Goal: Information Seeking & Learning: Learn about a topic

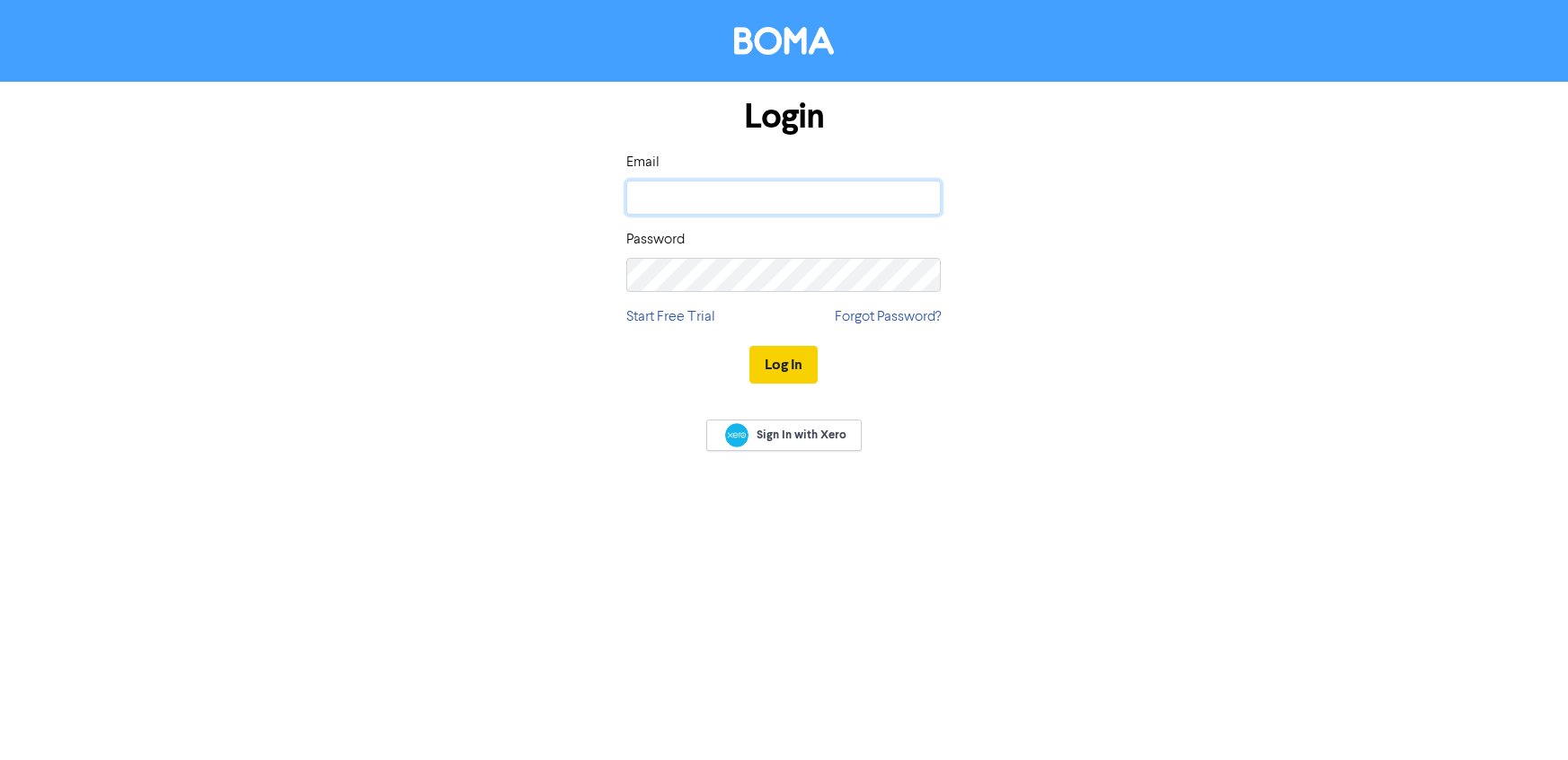
type input "[EMAIL_ADDRESS][DOMAIN_NAME]"
click at [795, 369] on button "Log In" at bounding box center [783, 365] width 68 height 38
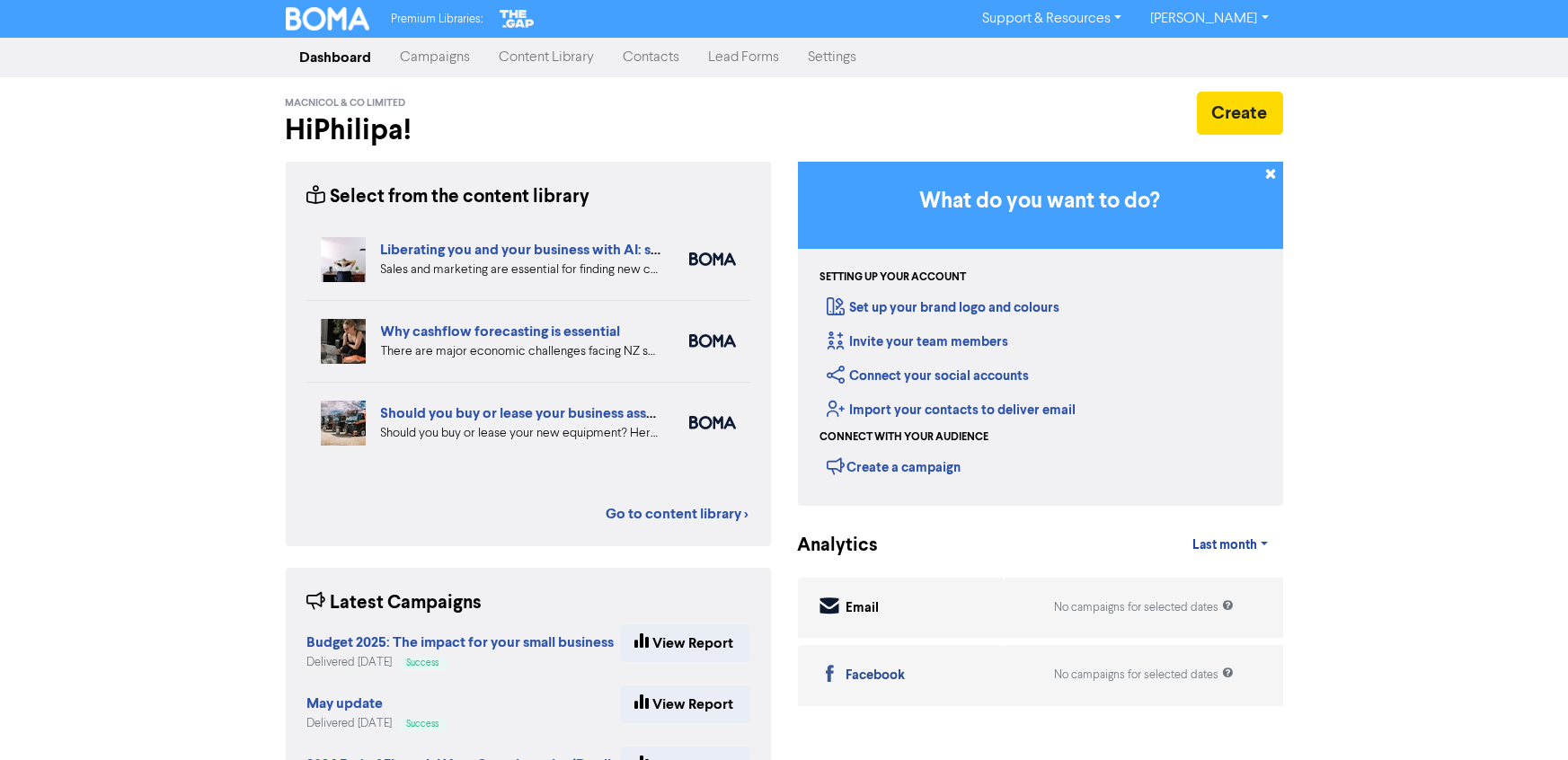
click at [537, 63] on link "Content Library" at bounding box center [547, 58] width 124 height 36
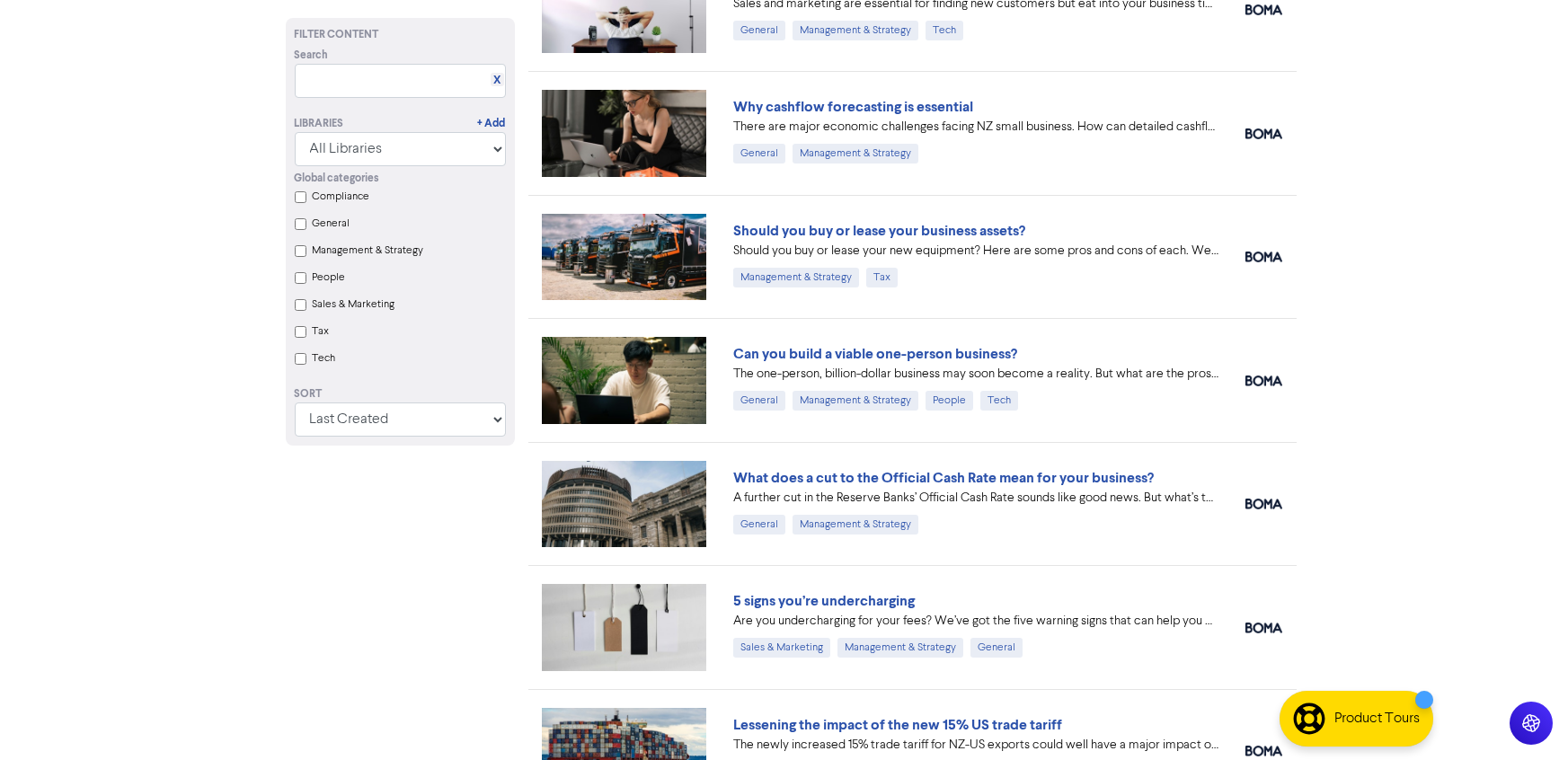
scroll to position [180, 0]
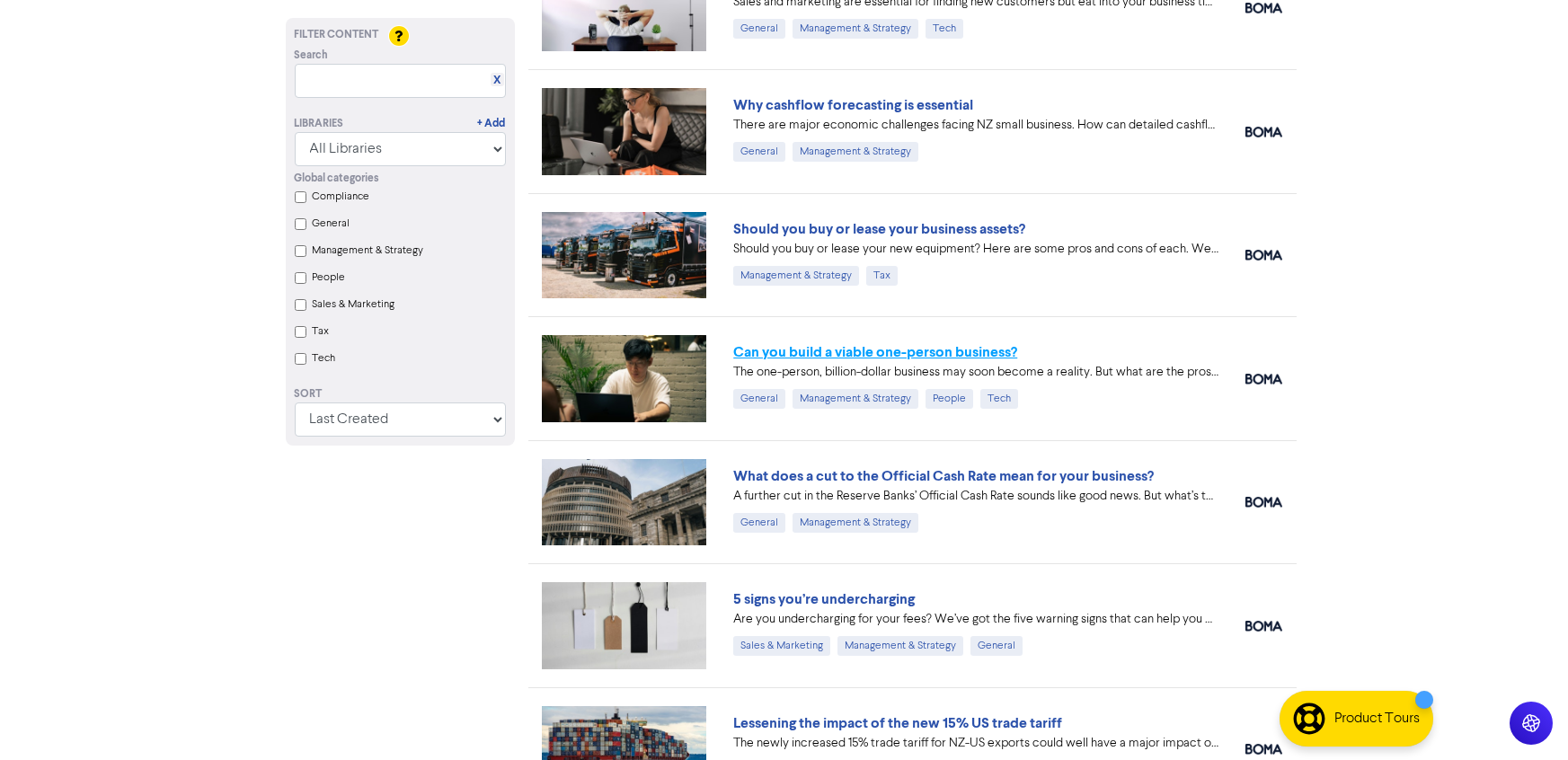
click at [798, 353] on link "Can you build a viable one-person business?" at bounding box center [874, 352] width 284 height 18
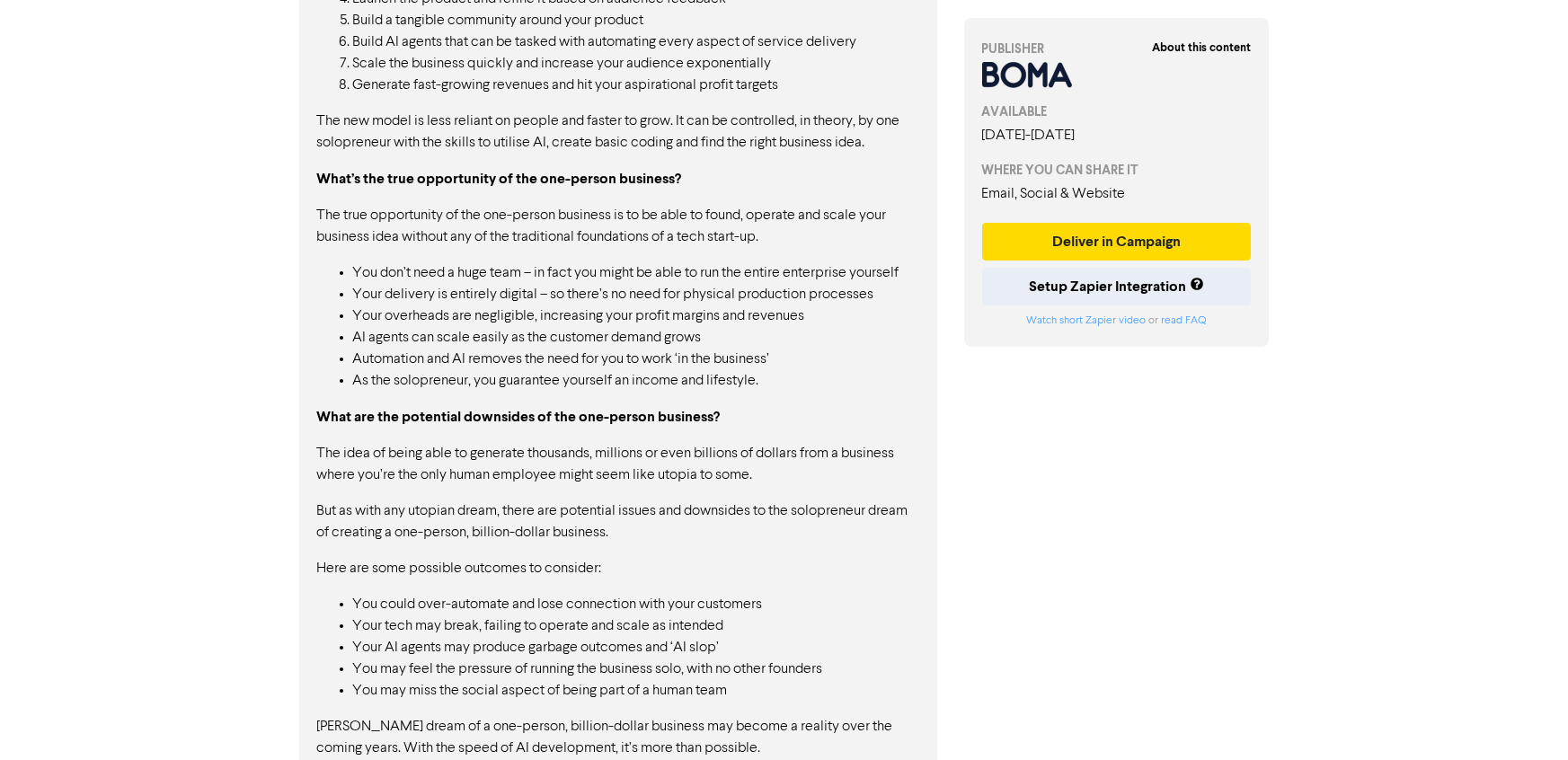
scroll to position [1944, 0]
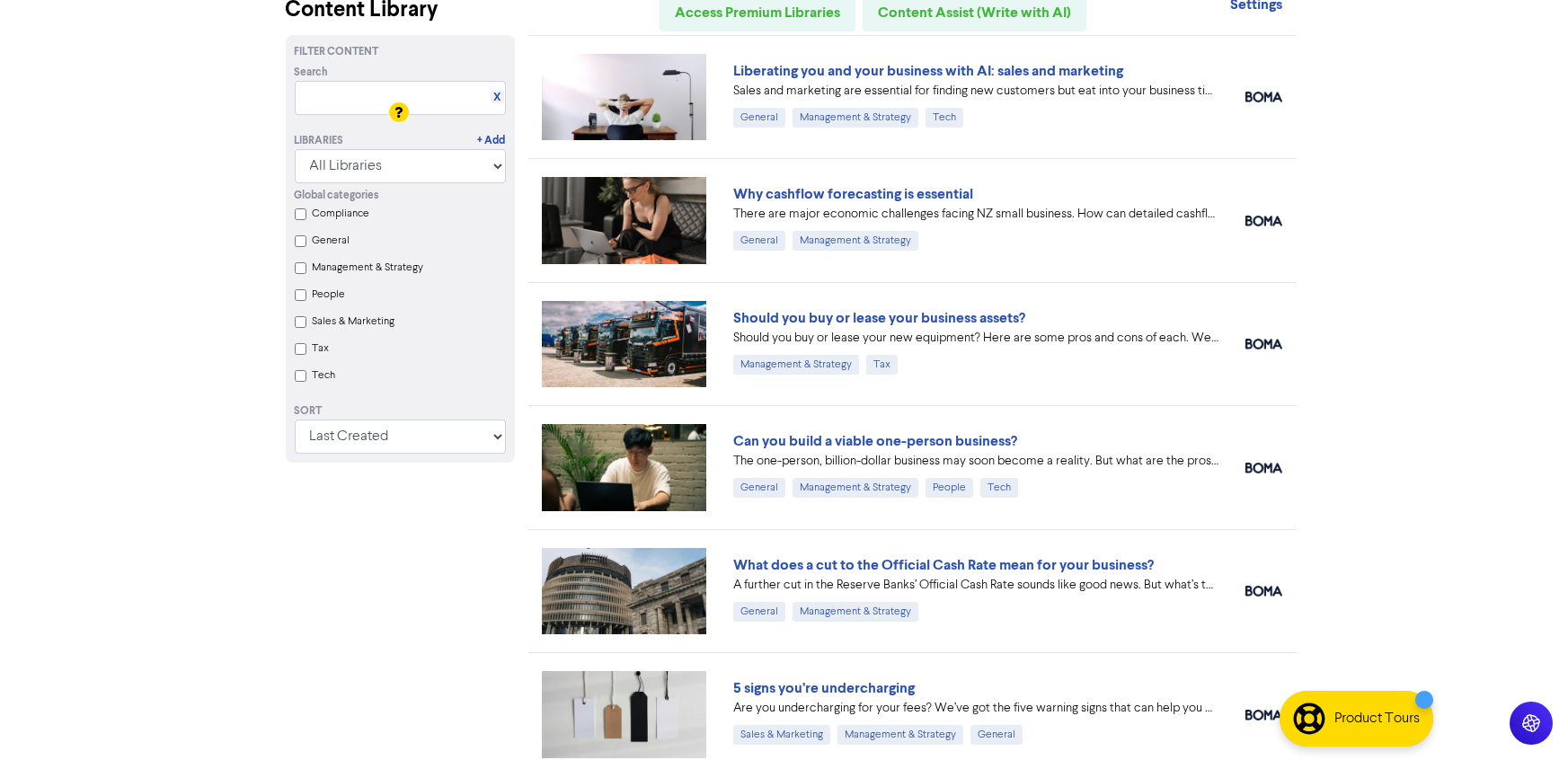
scroll to position [202, 0]
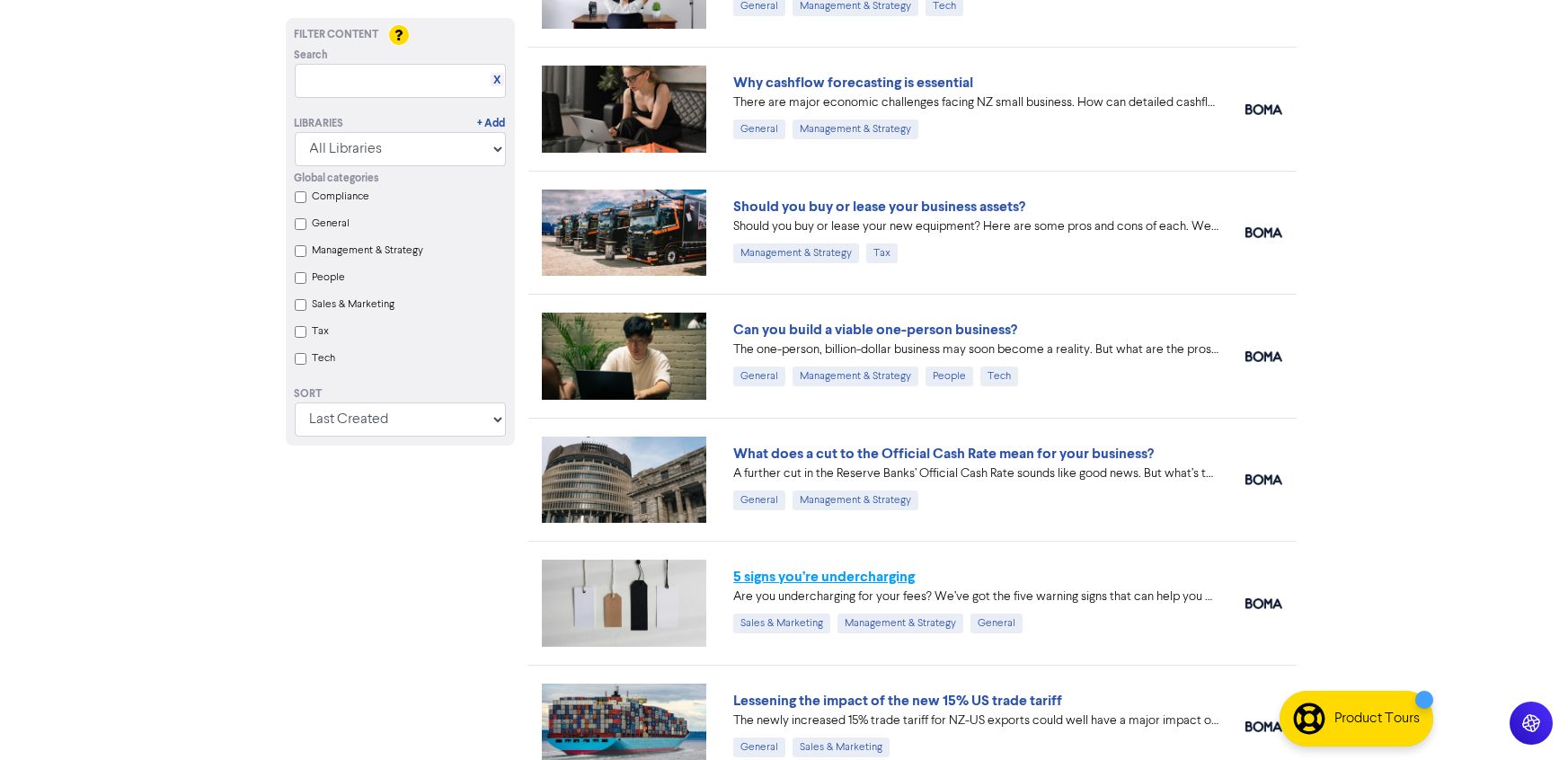
click at [891, 584] on link "5 signs you’re undercharging" at bounding box center [823, 577] width 181 height 18
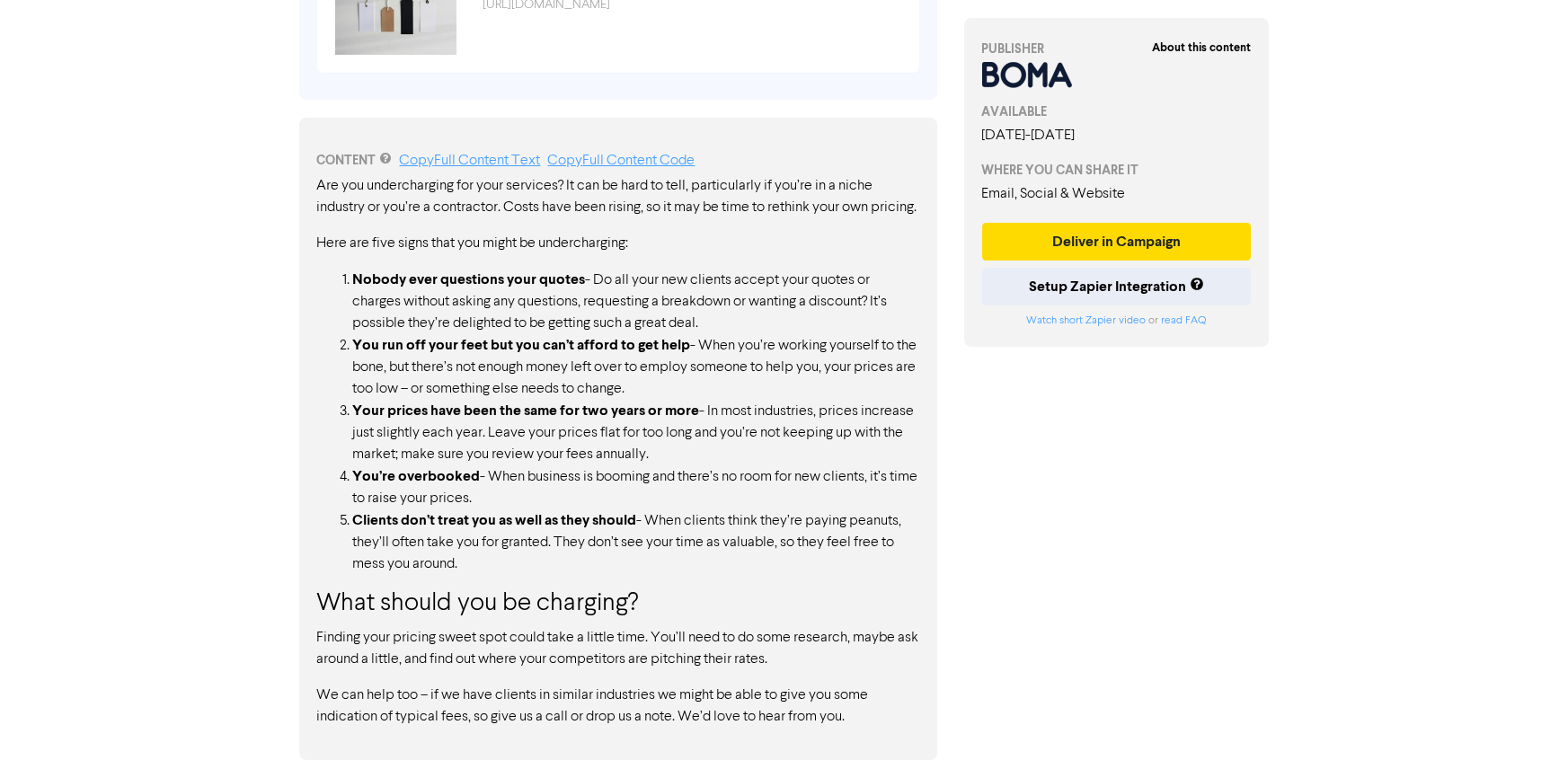
scroll to position [839, 0]
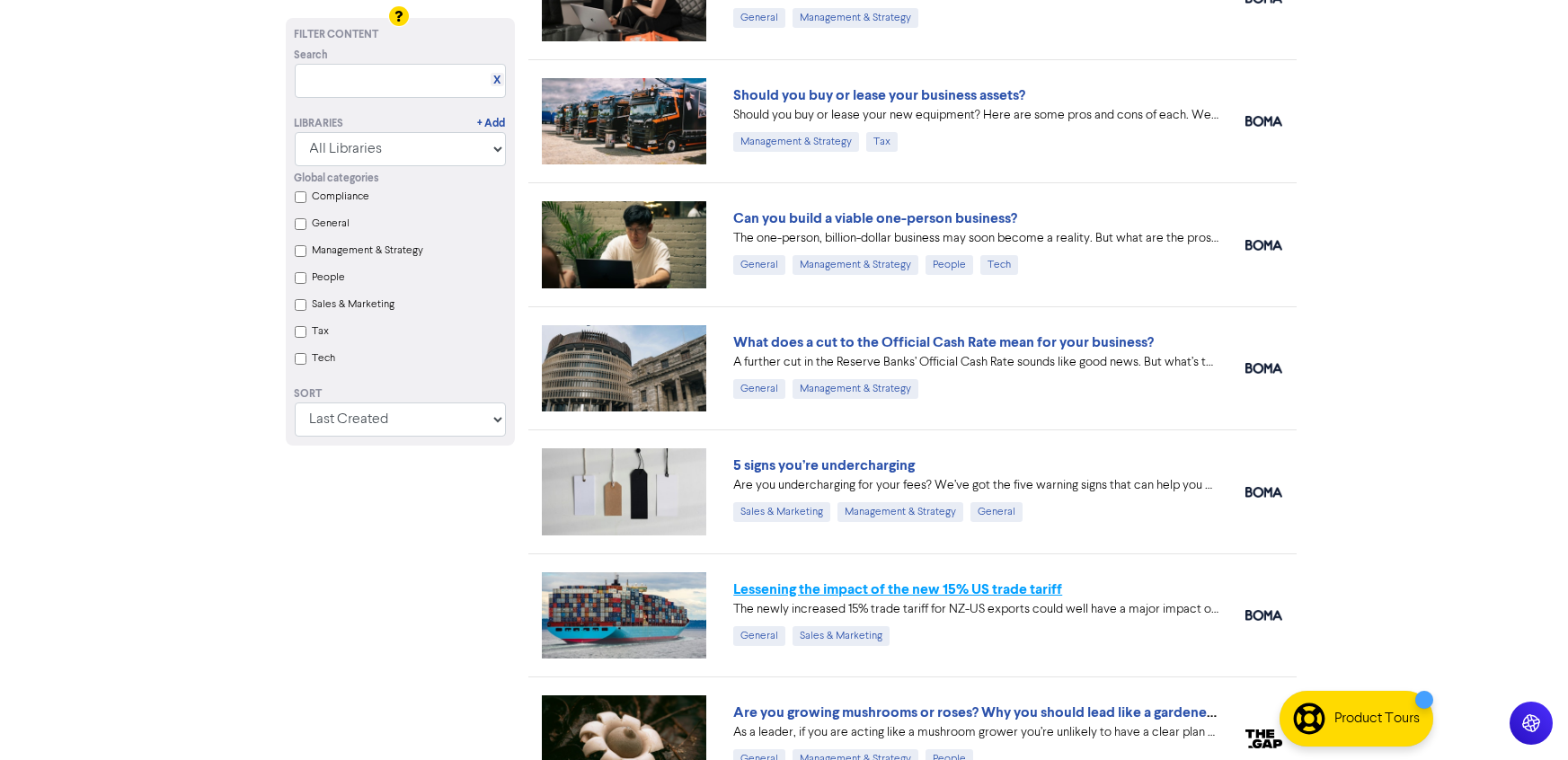
scroll to position [376, 0]
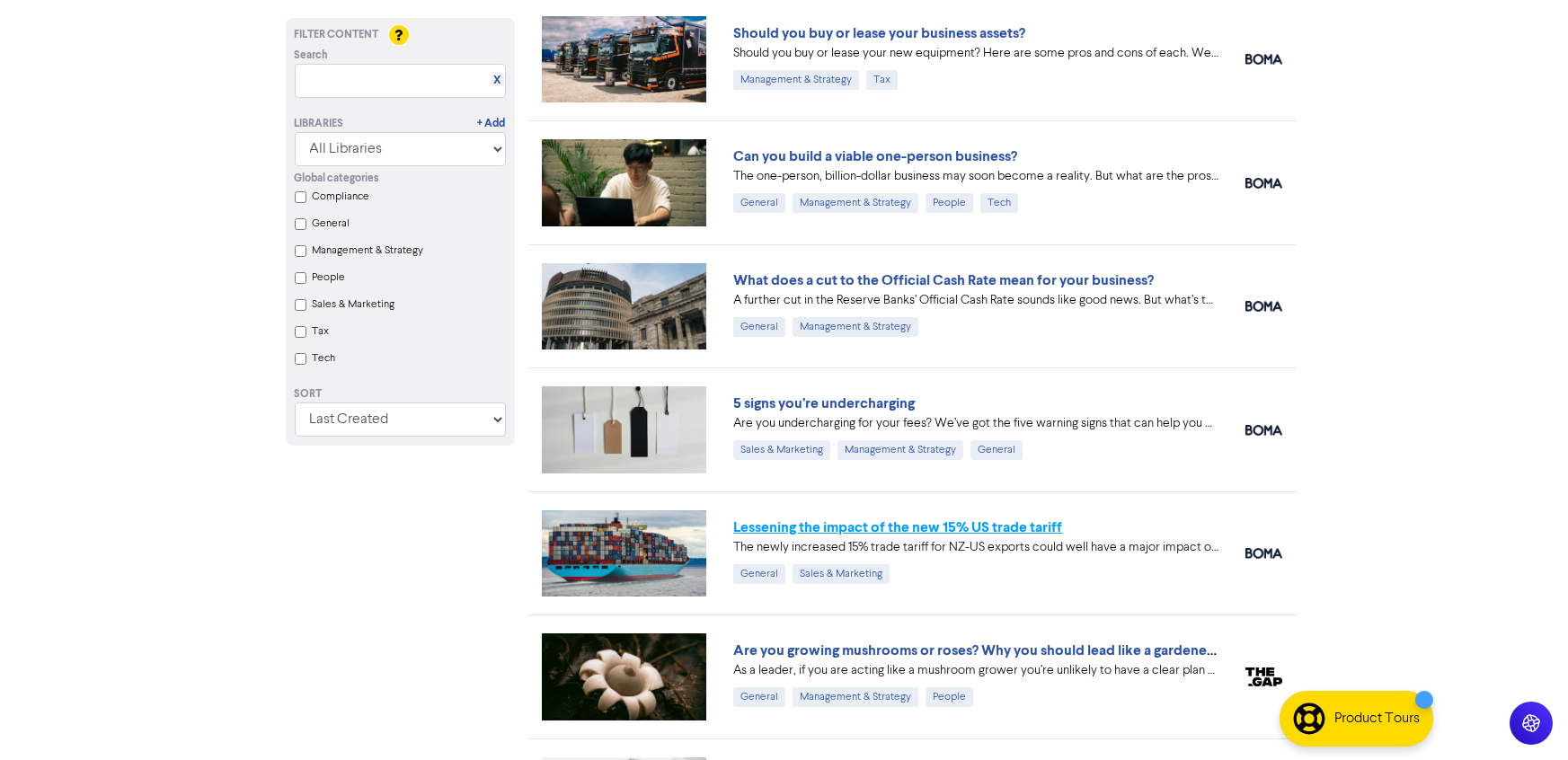
click at [895, 532] on link "Lessening the impact of the new 15% US trade tariff" at bounding box center [897, 527] width 329 height 18
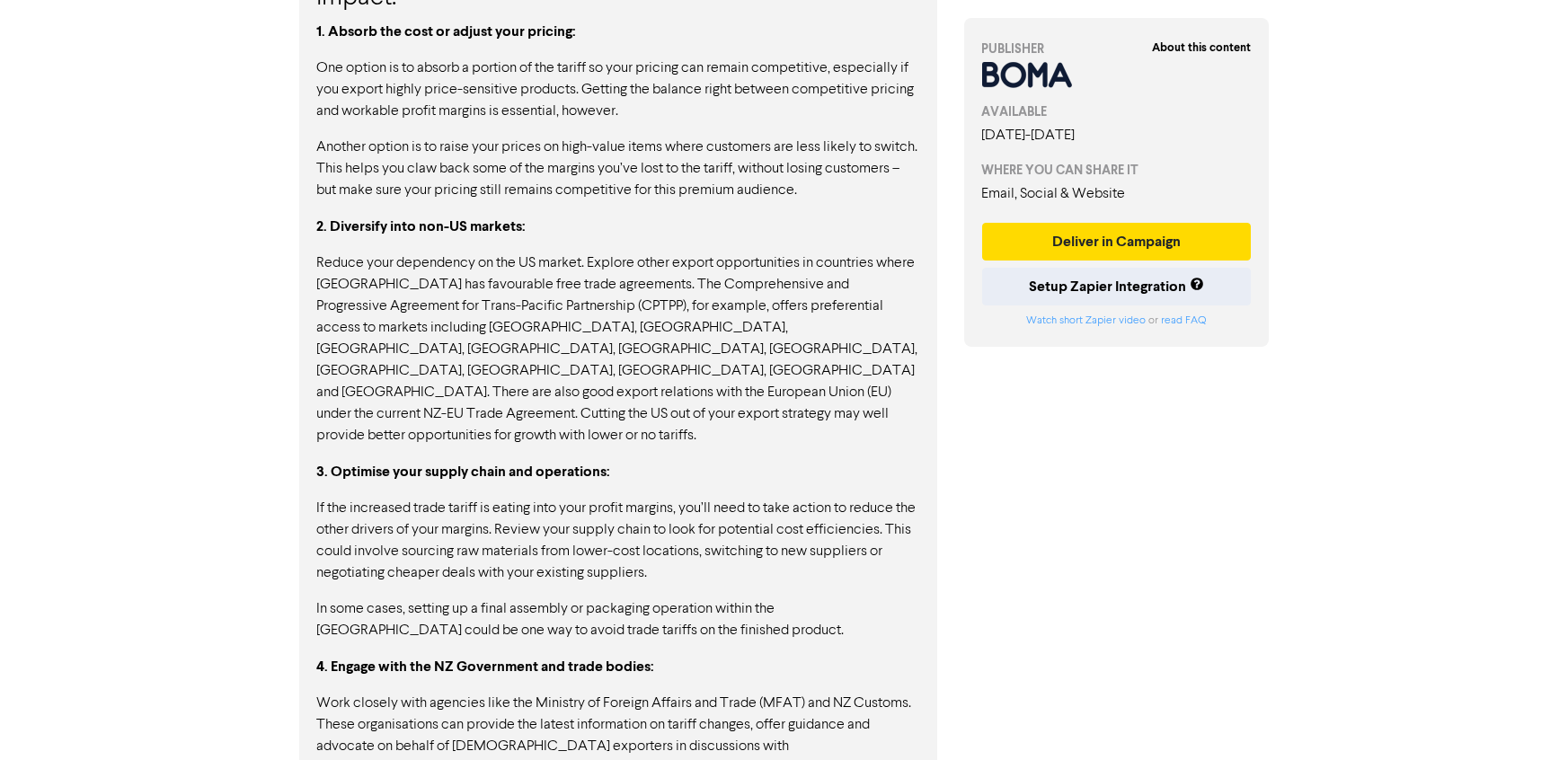
scroll to position [1971, 0]
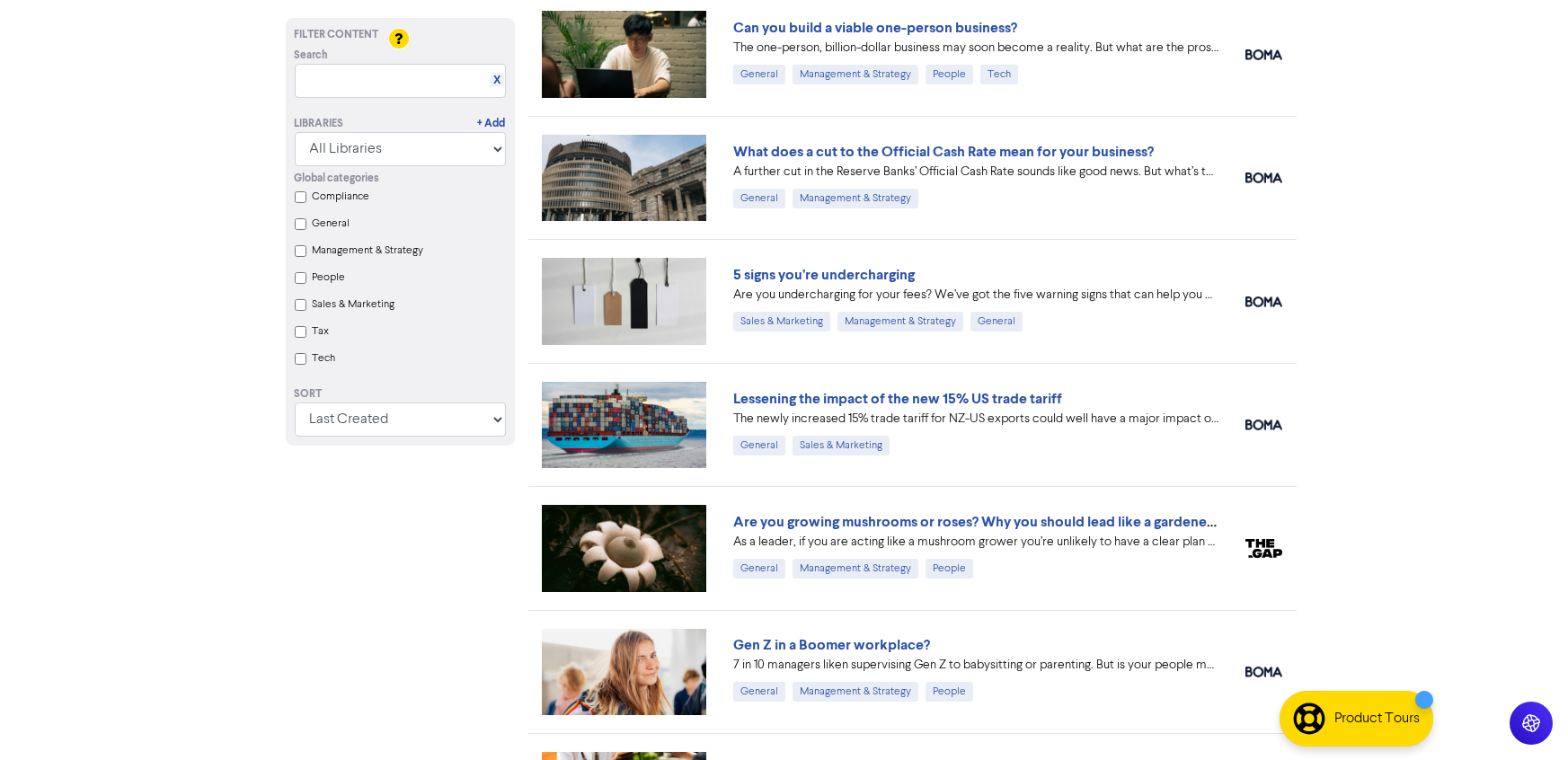
scroll to position [516, 0]
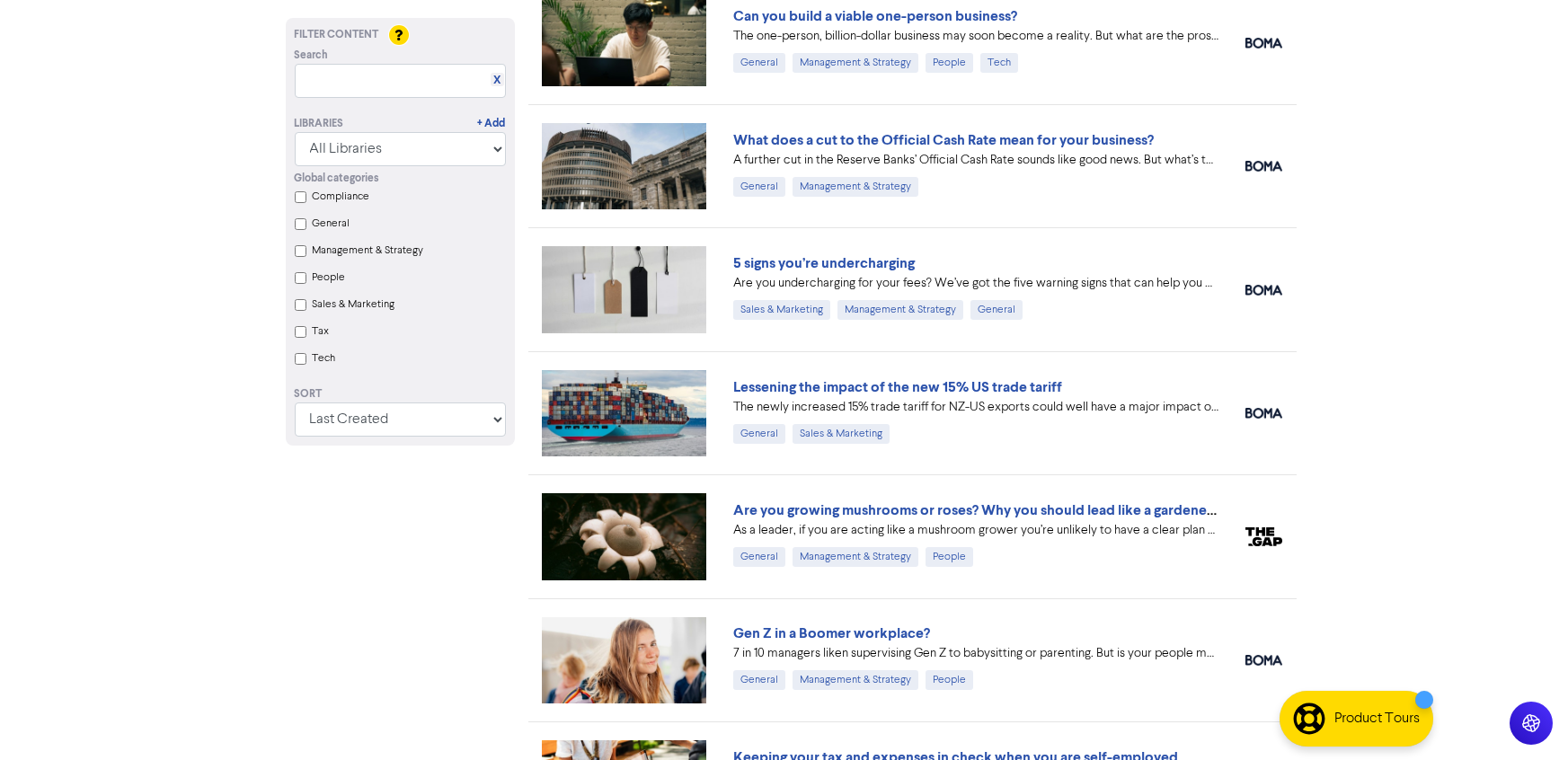
click at [867, 642] on div "Gen Z in a Boomer workplace?" at bounding box center [976, 633] width 485 height 21
click at [869, 635] on link "Gen Z in a Boomer workplace?" at bounding box center [831, 633] width 197 height 18
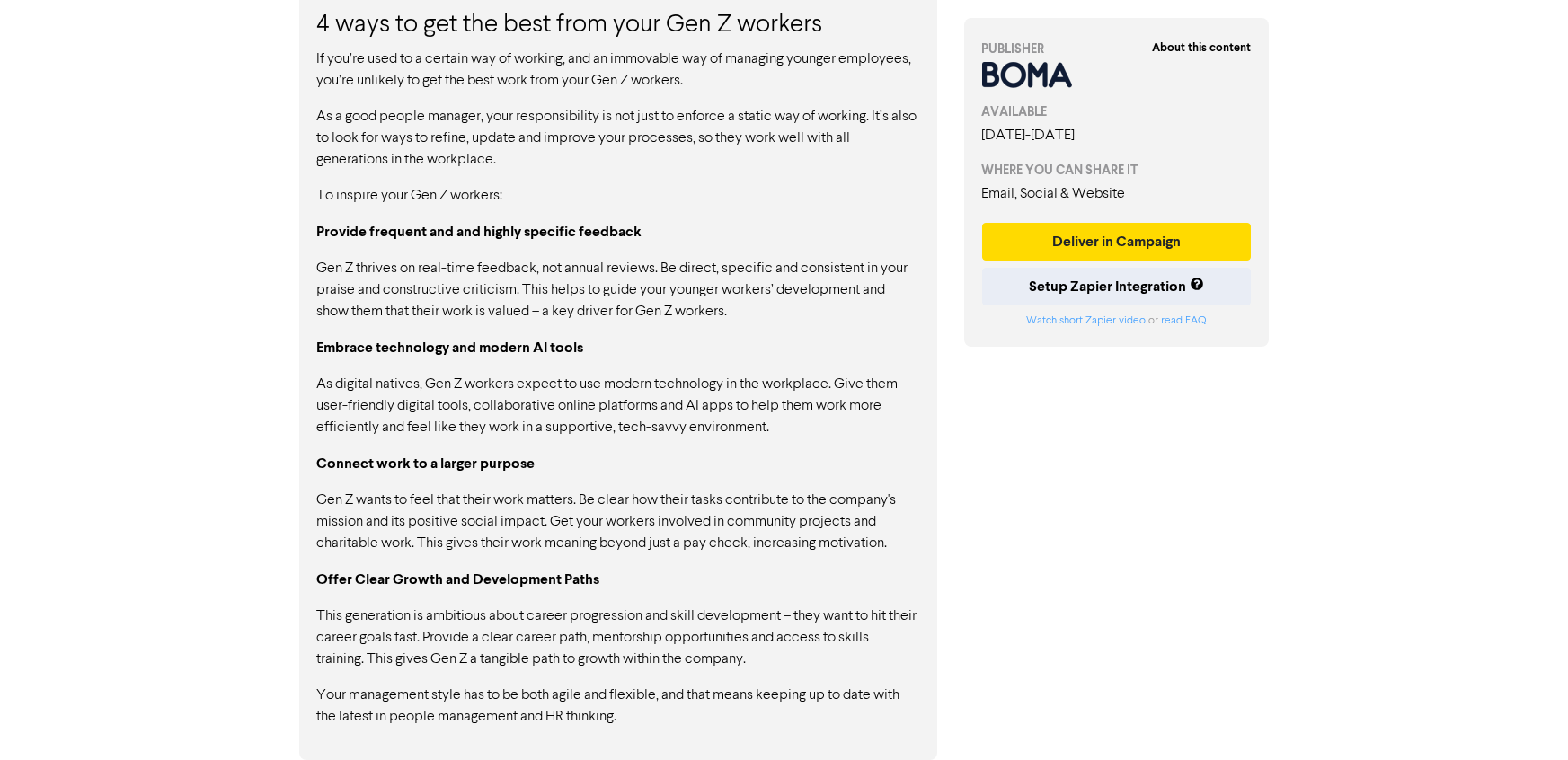
scroll to position [1702, 0]
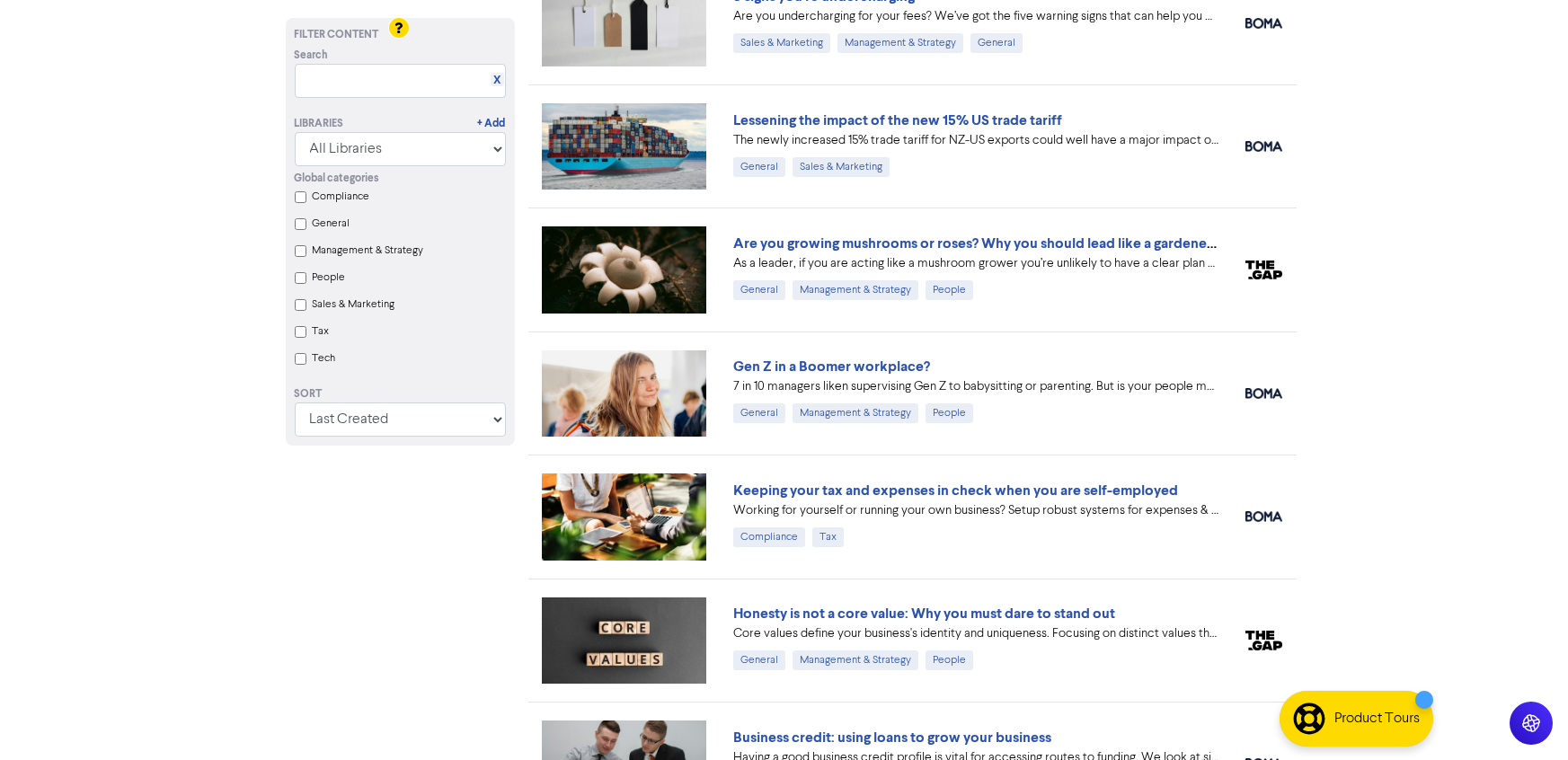
scroll to position [785, 0]
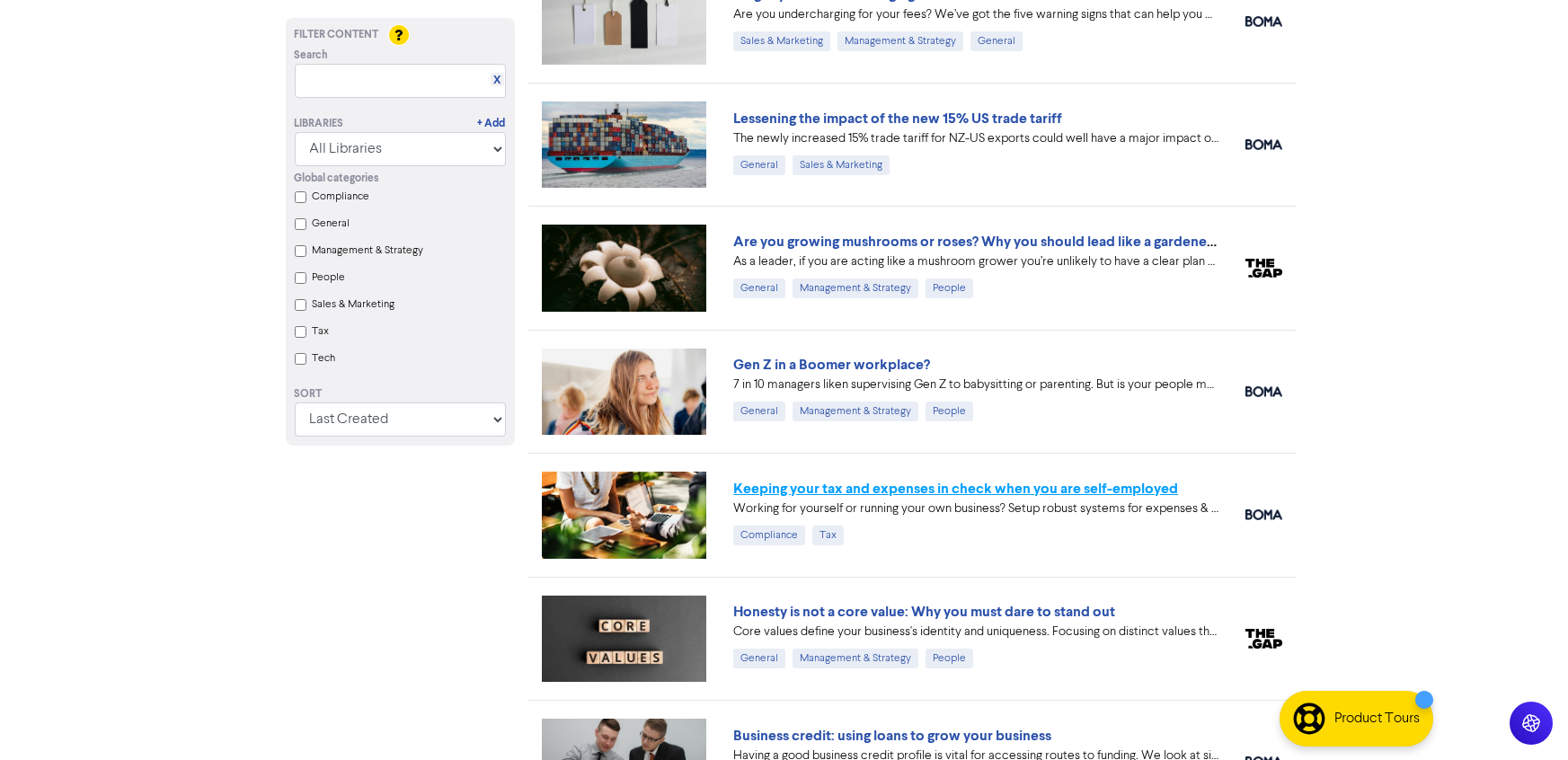
click at [990, 492] on link "Keeping your tax and expenses in check when you are self-employed" at bounding box center [955, 488] width 445 height 18
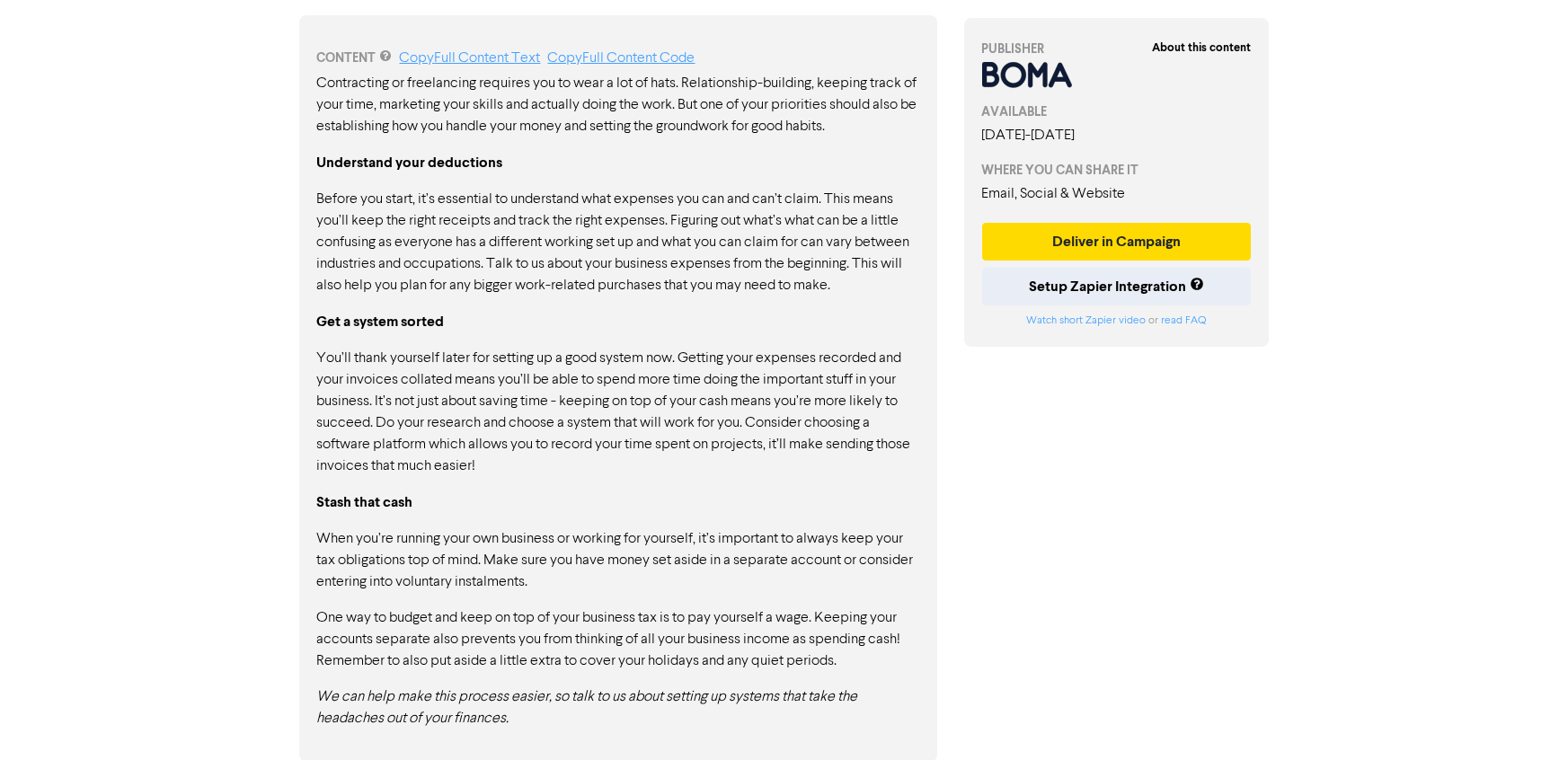
scroll to position [948, 0]
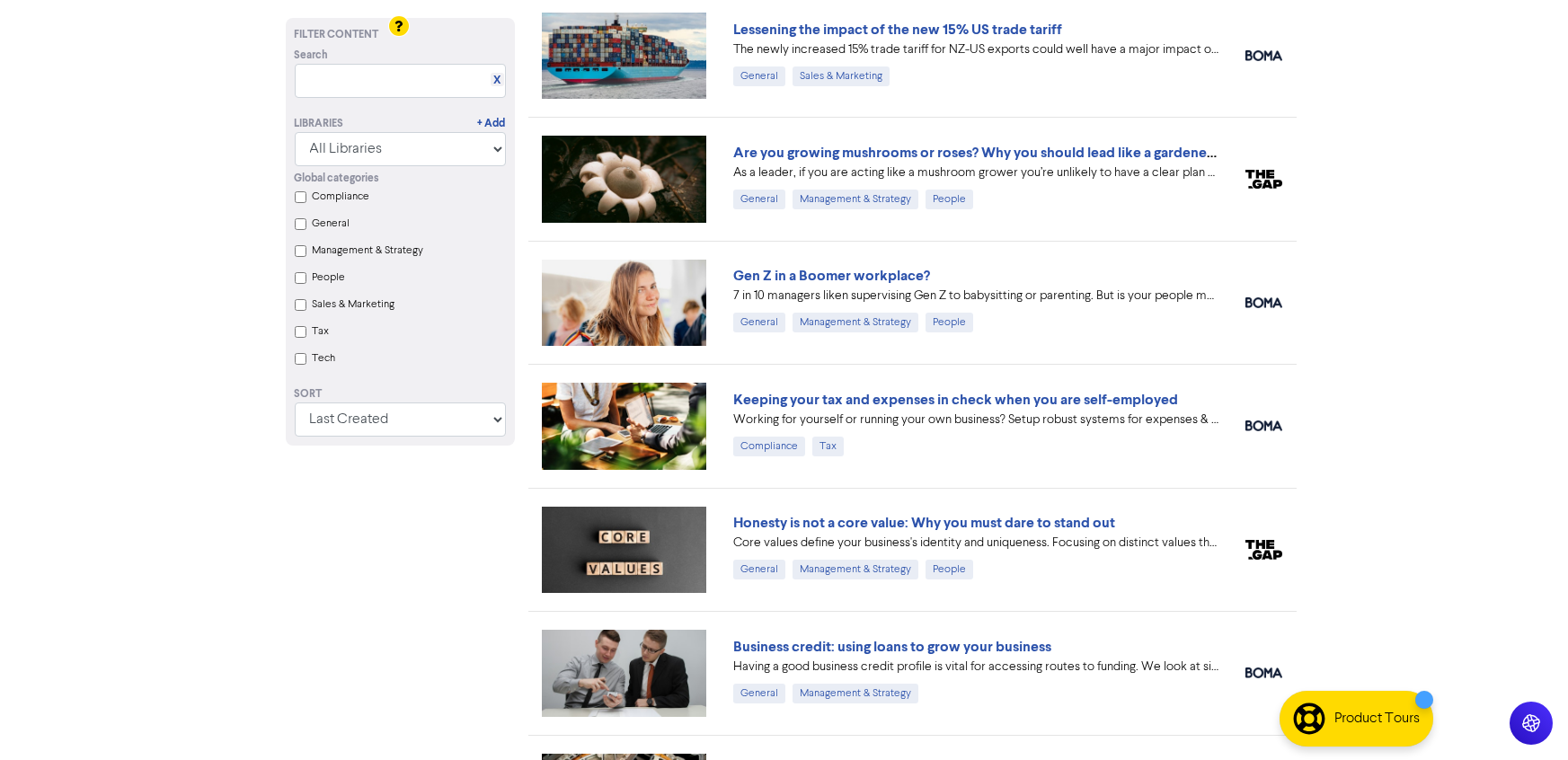
scroll to position [876, 0]
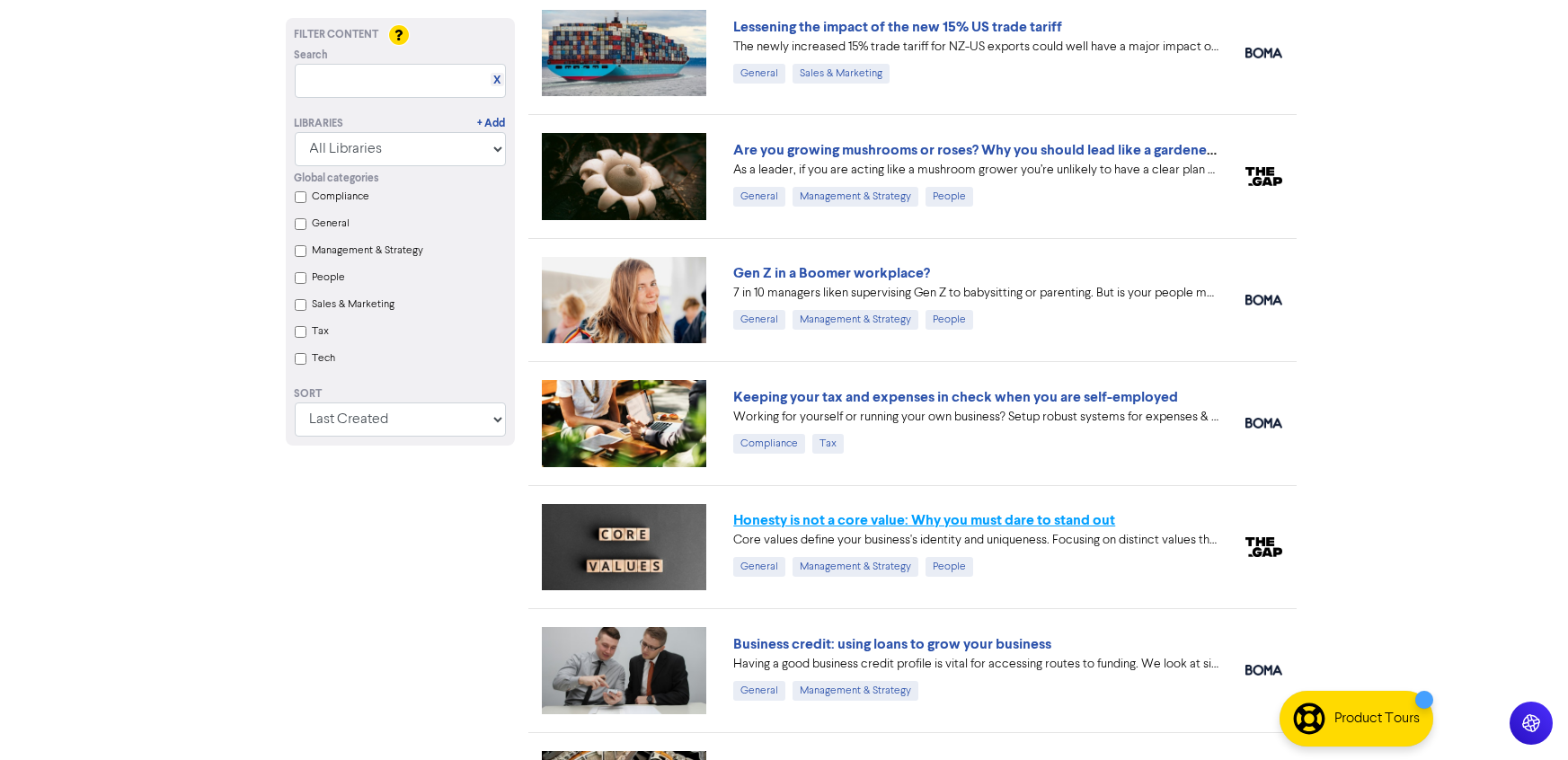
click at [1055, 519] on link "Honesty is not a core value: Why you must dare to stand out" at bounding box center [924, 520] width 382 height 18
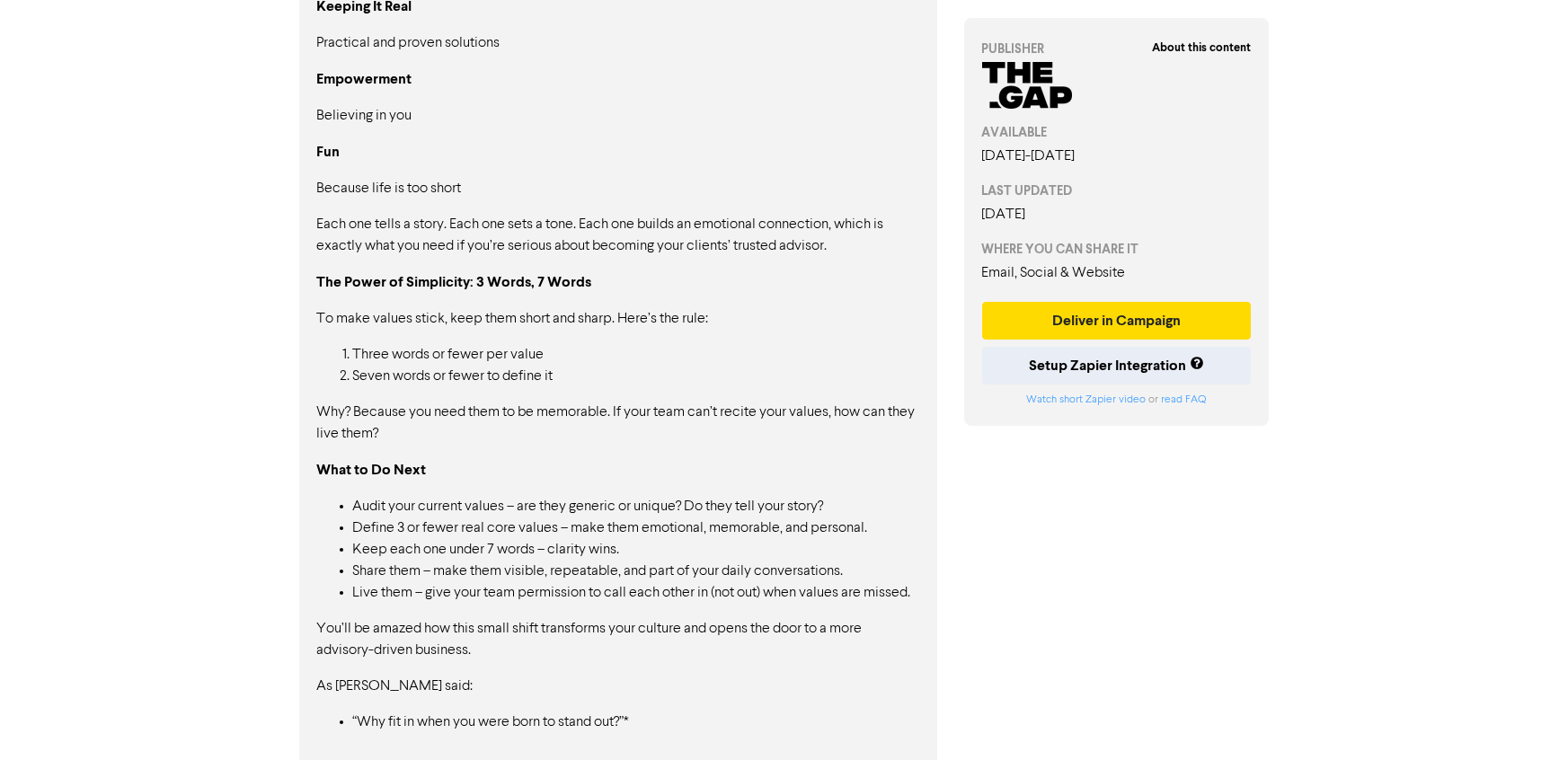
scroll to position [1554, 0]
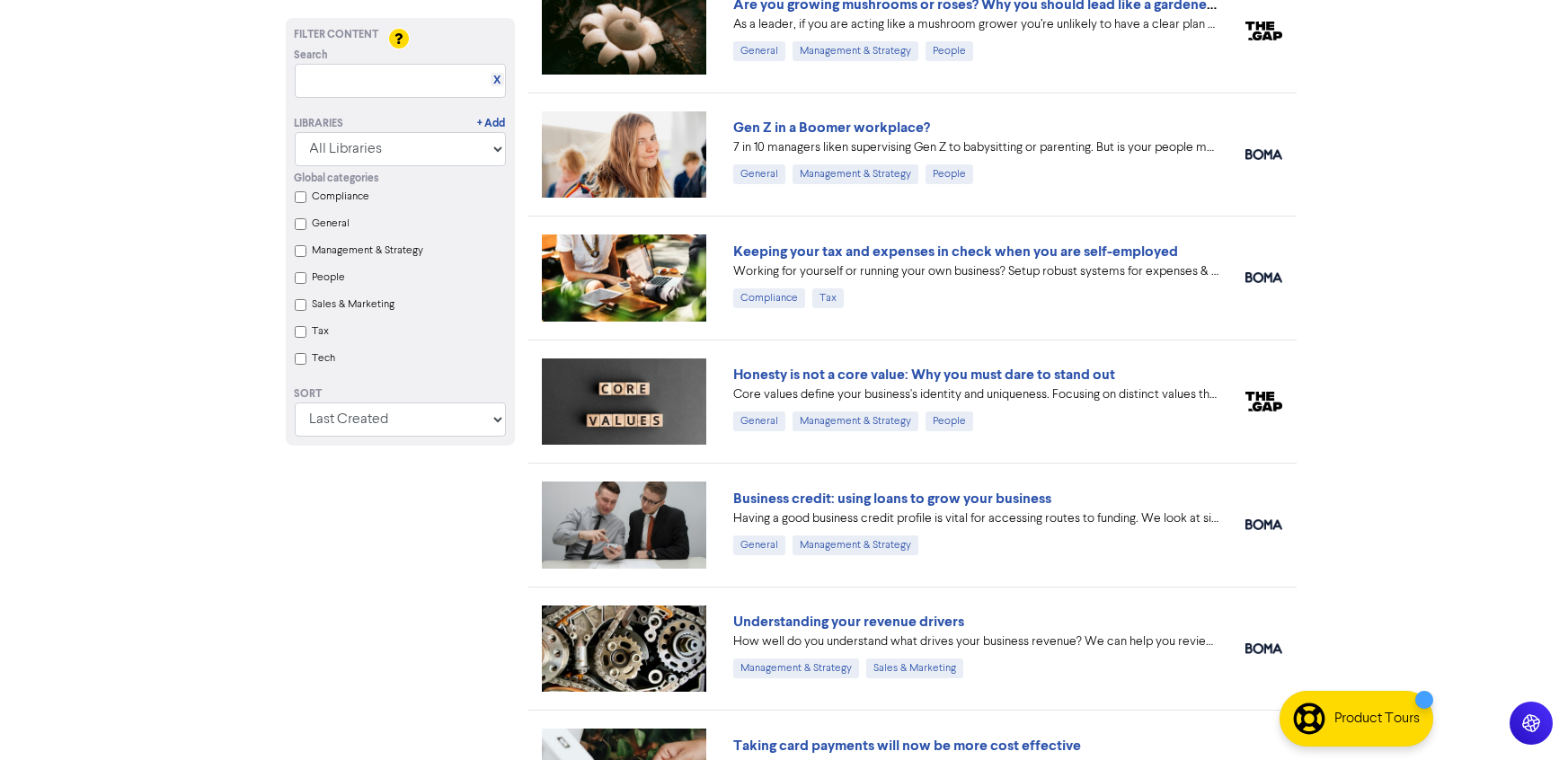
scroll to position [1024, 0]
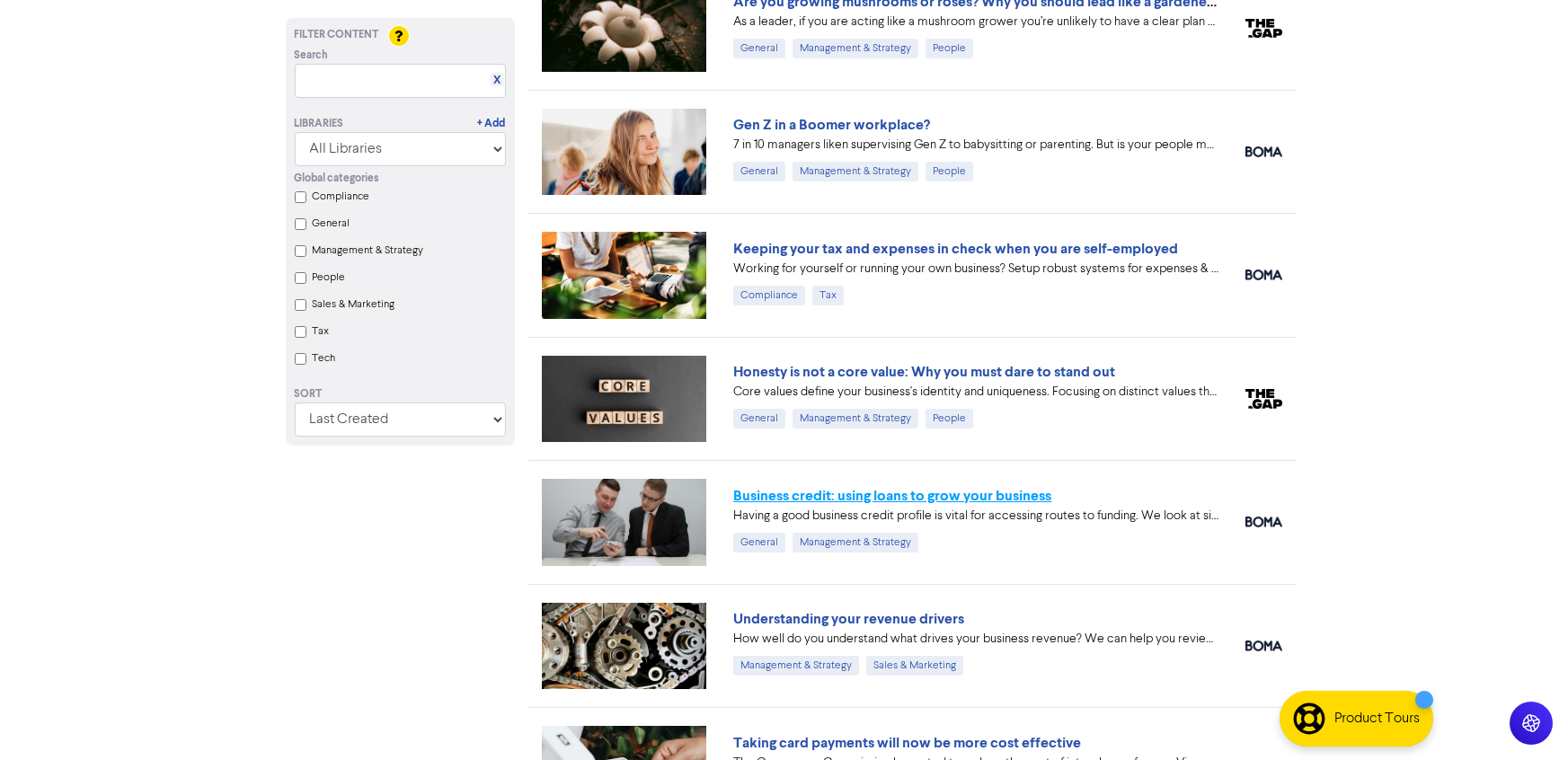
click at [800, 498] on link "Business credit: using loans to grow your business" at bounding box center [892, 496] width 318 height 18
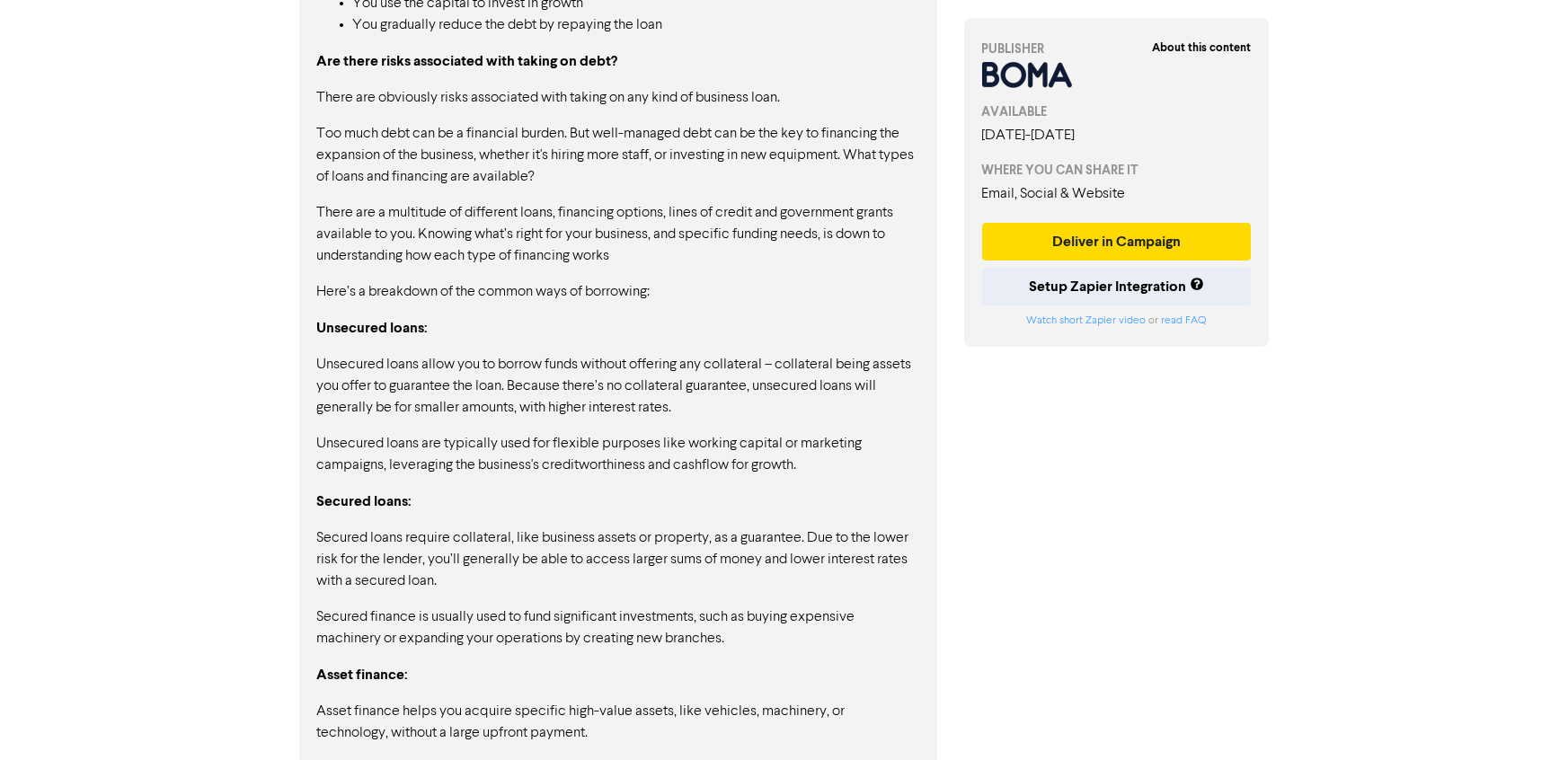
scroll to position [1925, 0]
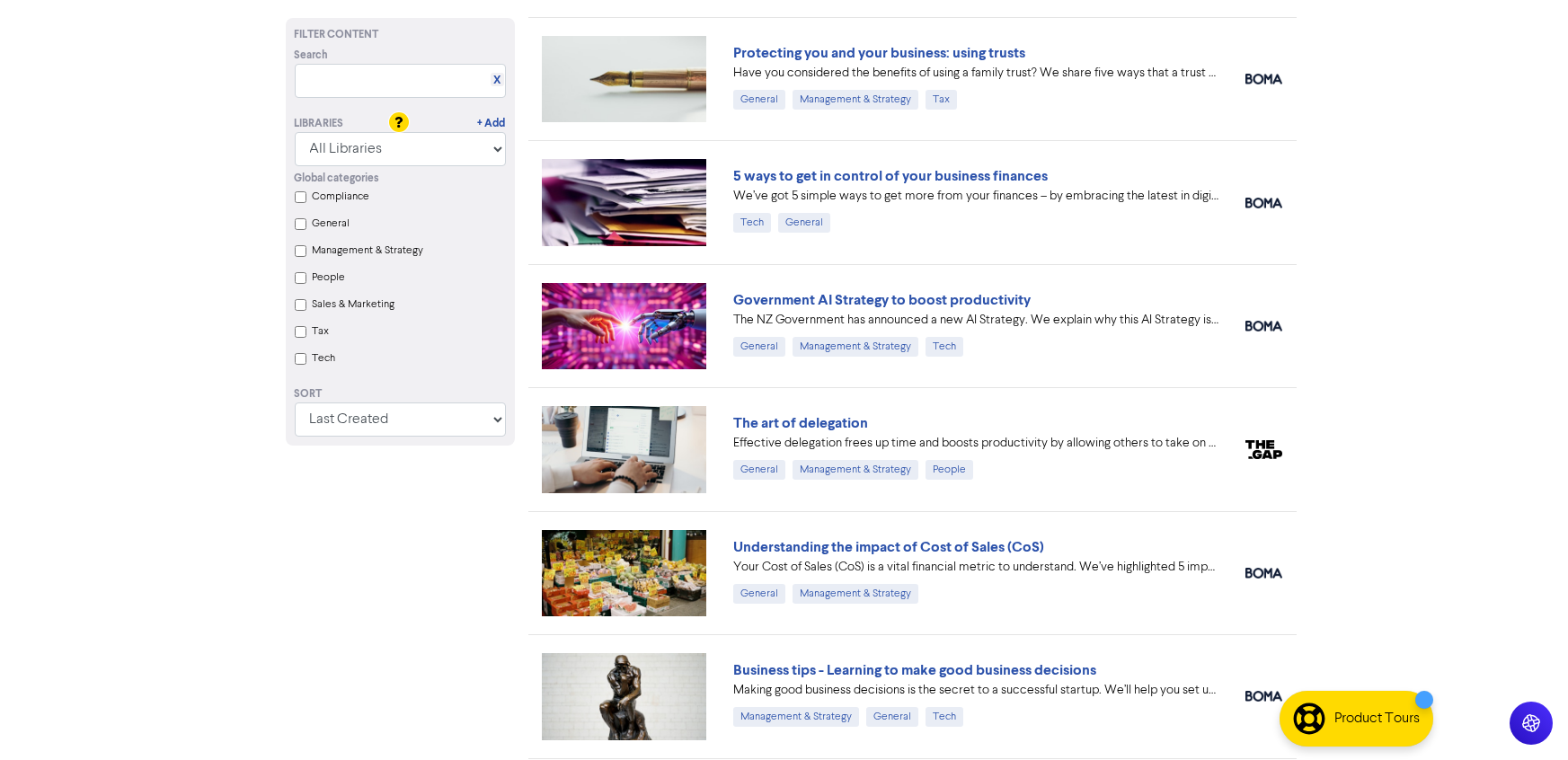
scroll to position [2574, 0]
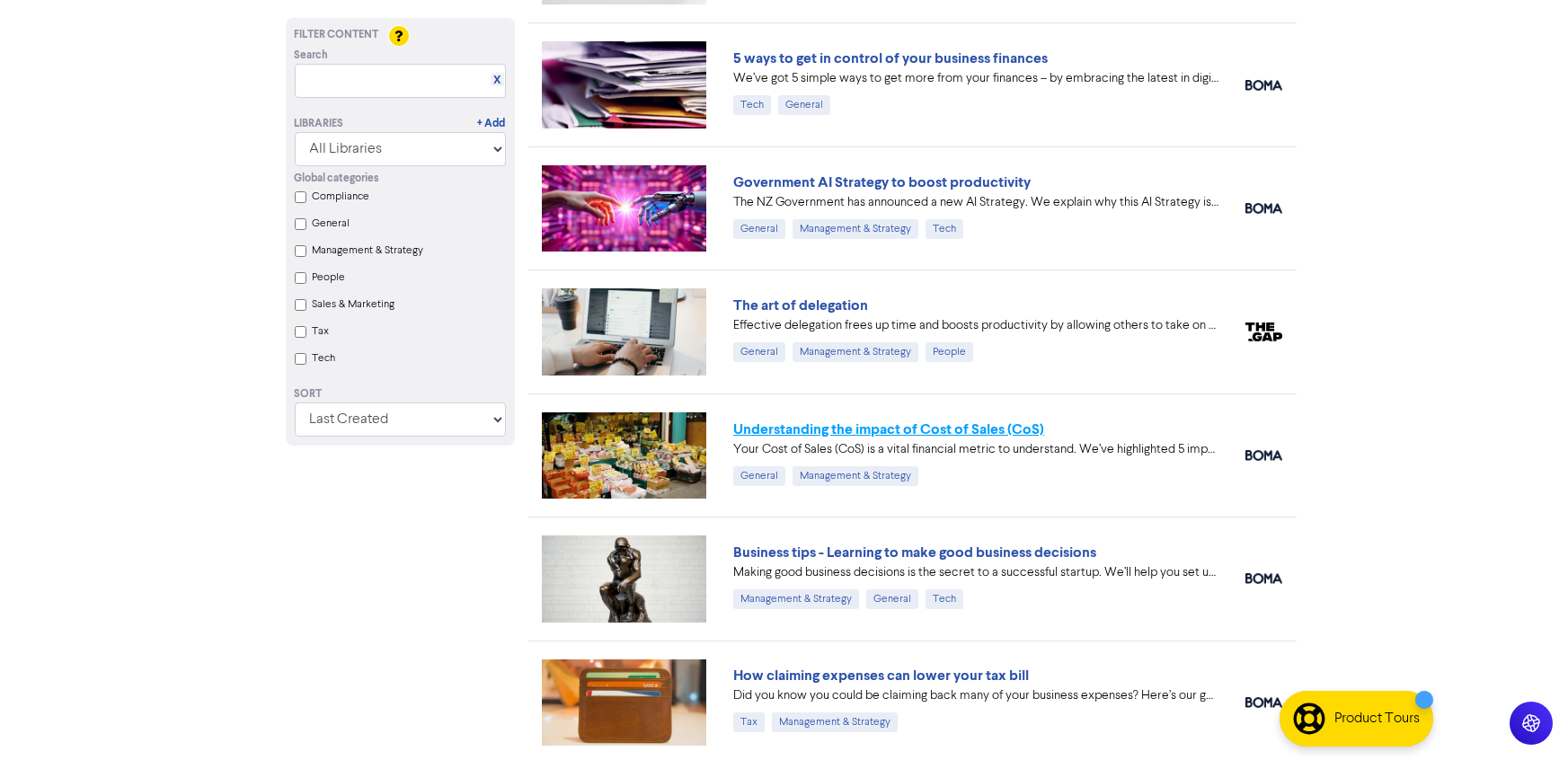
click at [920, 420] on link "Understanding the impact of Cost of Sales (CoS)" at bounding box center [888, 429] width 311 height 18
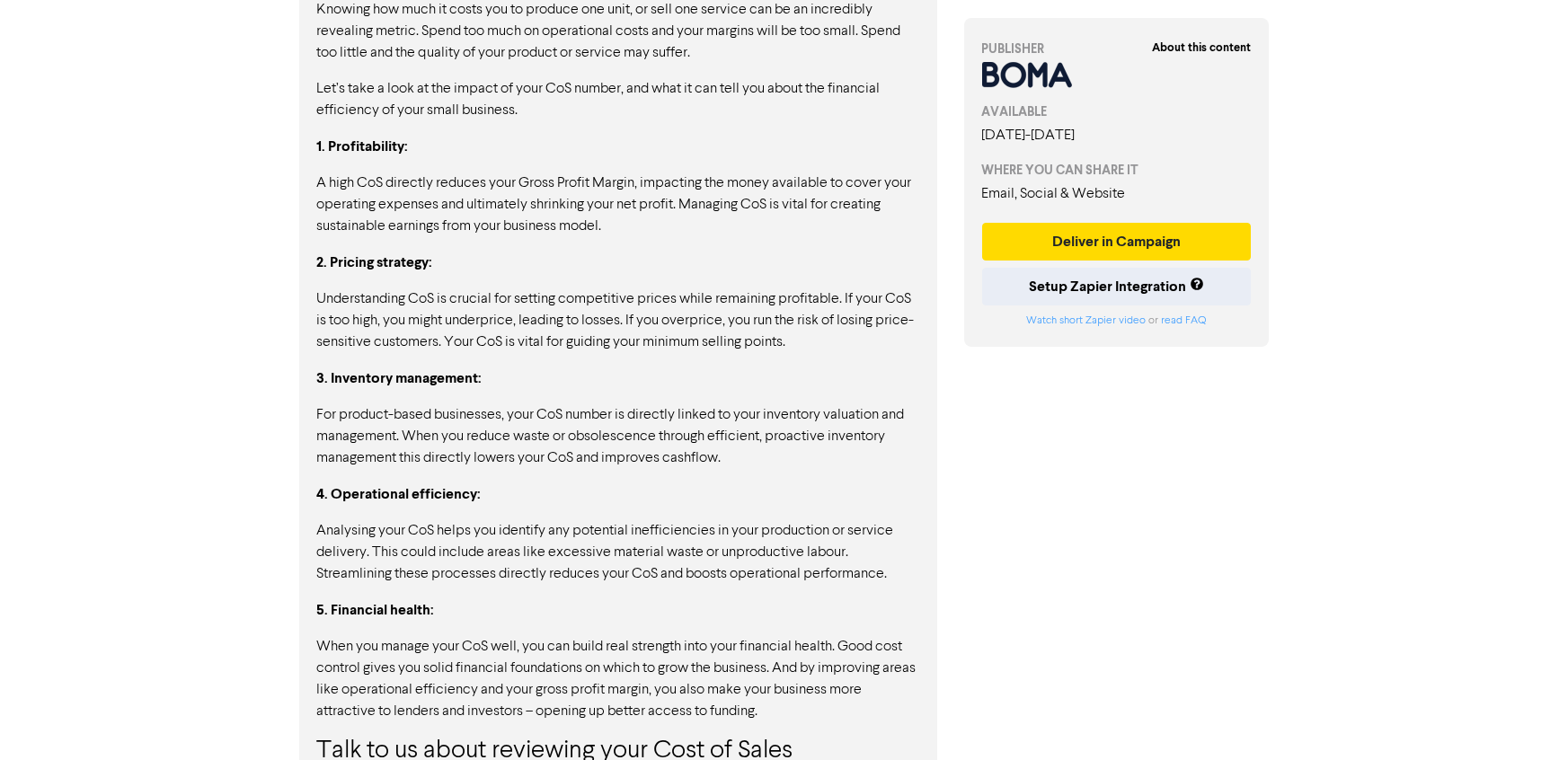
scroll to position [1540, 0]
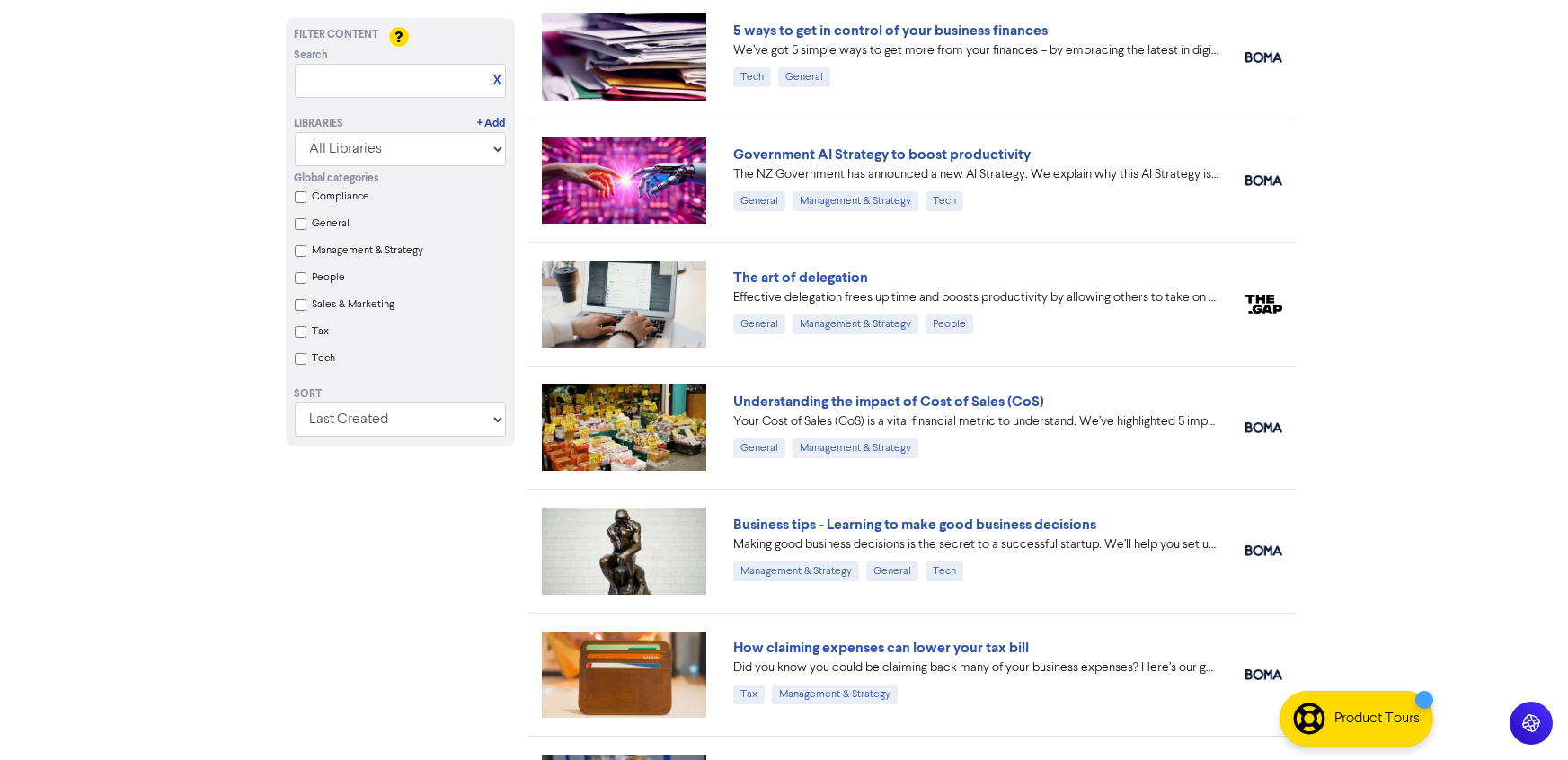
scroll to position [2614, 0]
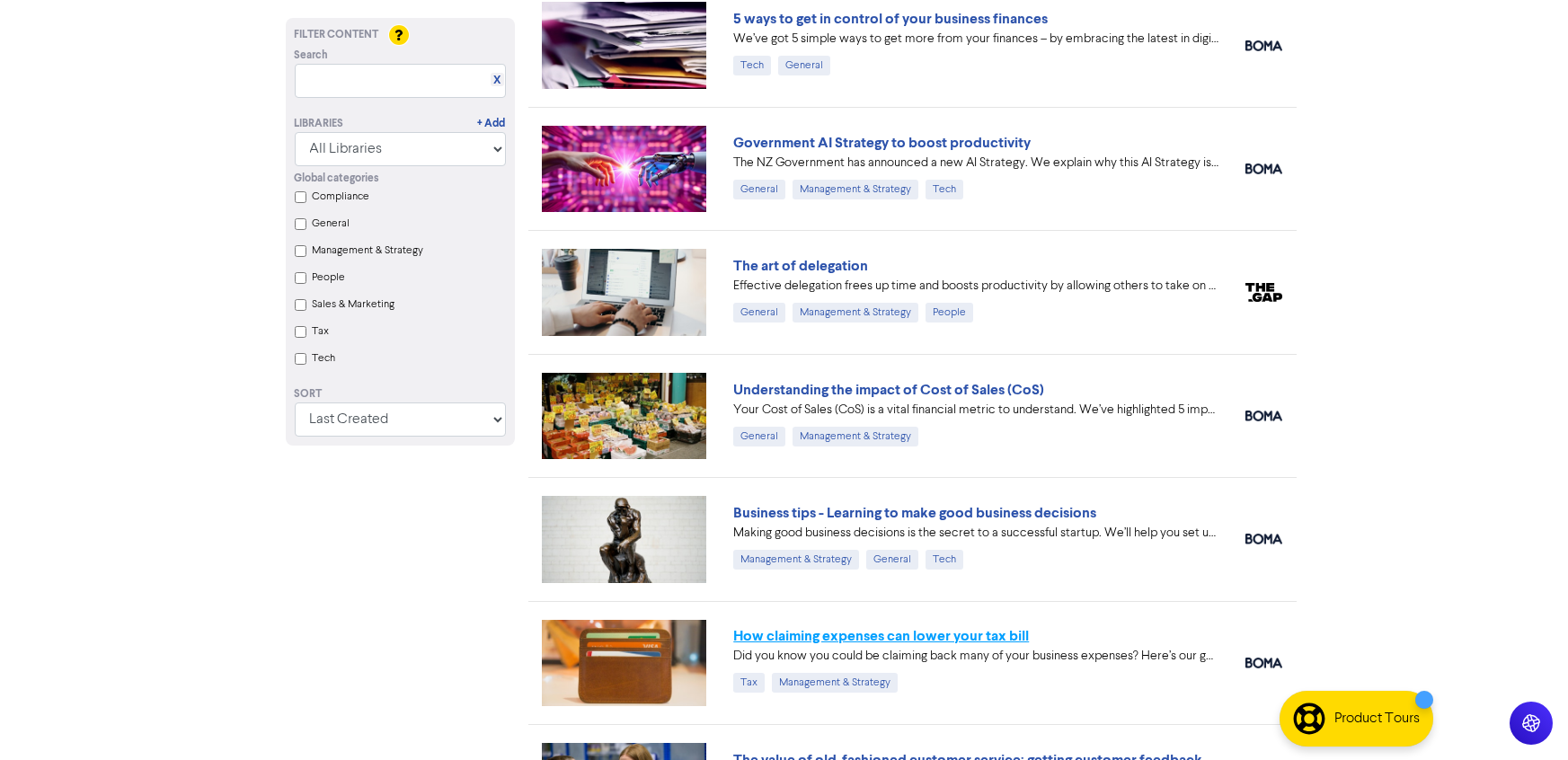
click at [964, 635] on link "How claiming expenses can lower your tax bill" at bounding box center [881, 635] width 296 height 18
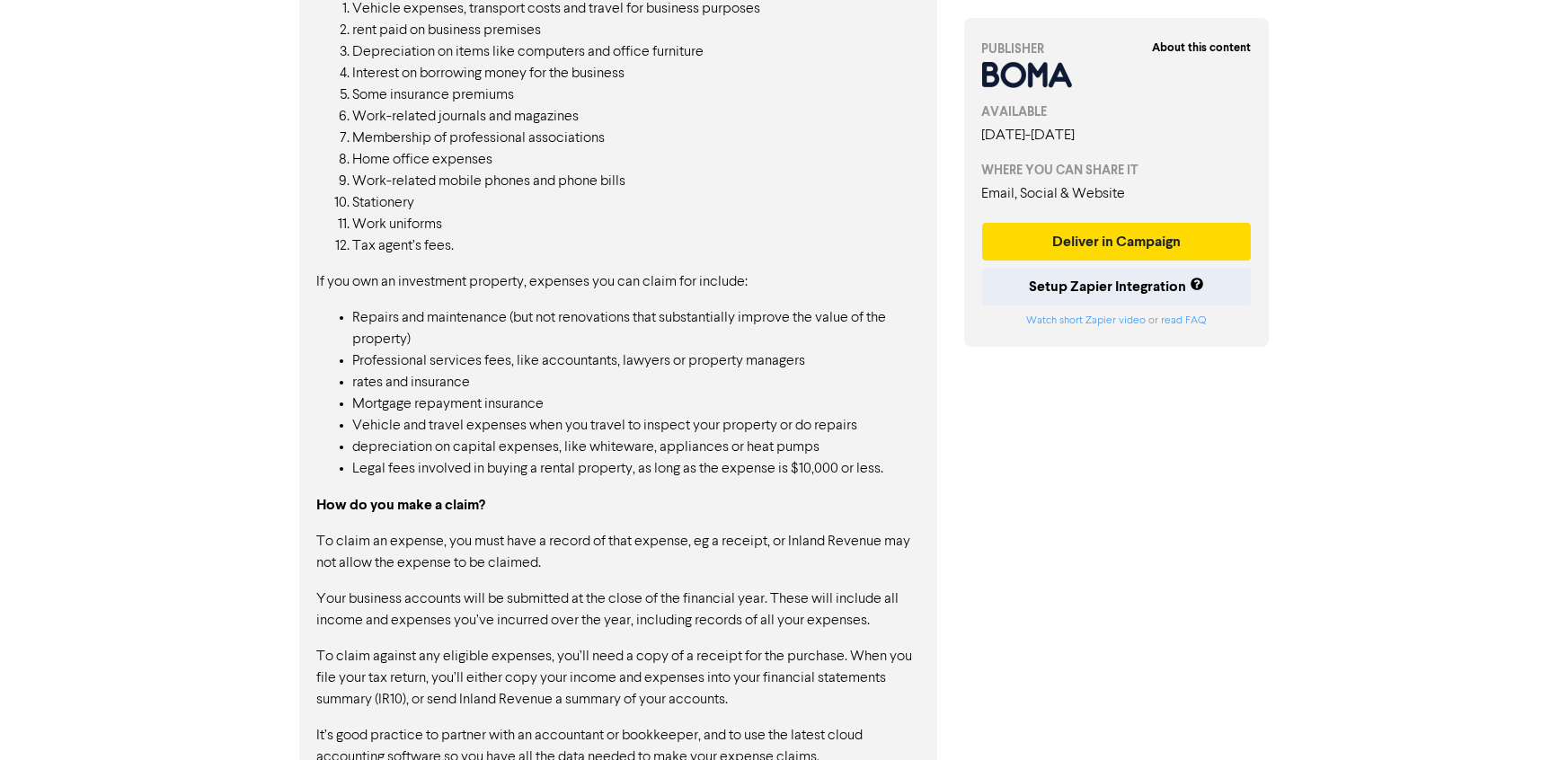
scroll to position [1583, 0]
